Goal: Navigation & Orientation: Find specific page/section

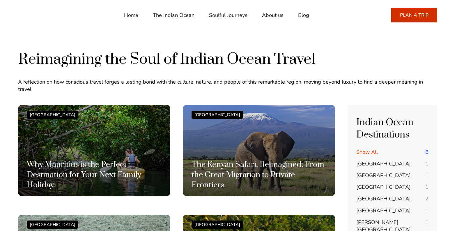
click at [131, 17] on link "Home" at bounding box center [131, 15] width 14 height 14
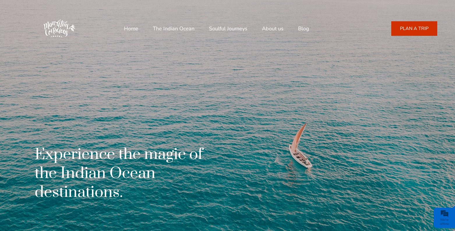
click at [414, 30] on link "PLAN A TRIP" at bounding box center [414, 28] width 46 height 15
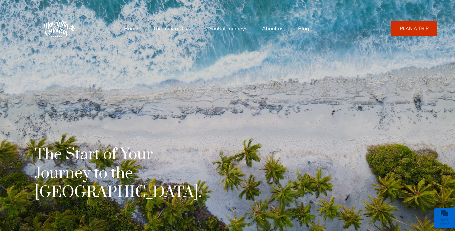
click at [131, 29] on link "Home" at bounding box center [131, 29] width 14 height 14
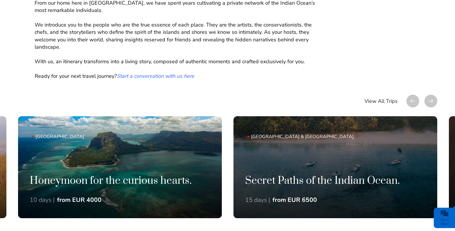
scroll to position [328, 0]
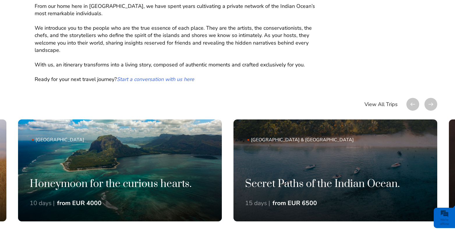
click at [179, 79] on em "Start a conversation with us here" at bounding box center [155, 79] width 77 height 7
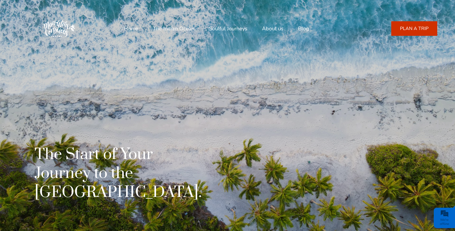
click at [274, 28] on link "About us" at bounding box center [273, 29] width 22 height 14
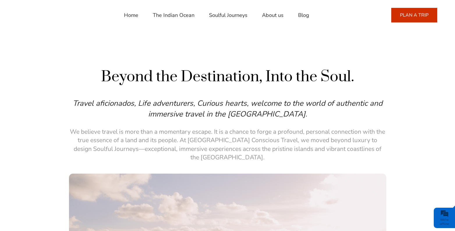
click at [131, 12] on link "Home" at bounding box center [131, 15] width 14 height 14
